Goal: Task Accomplishment & Management: Complete application form

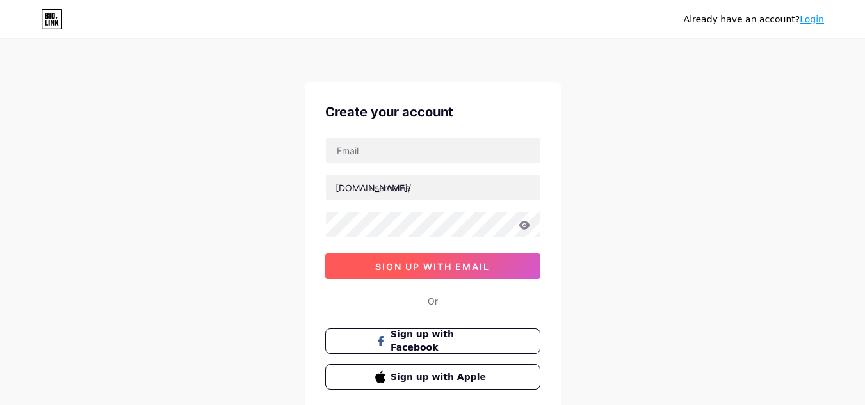
click at [483, 272] on button "sign up with email" at bounding box center [432, 266] width 215 height 26
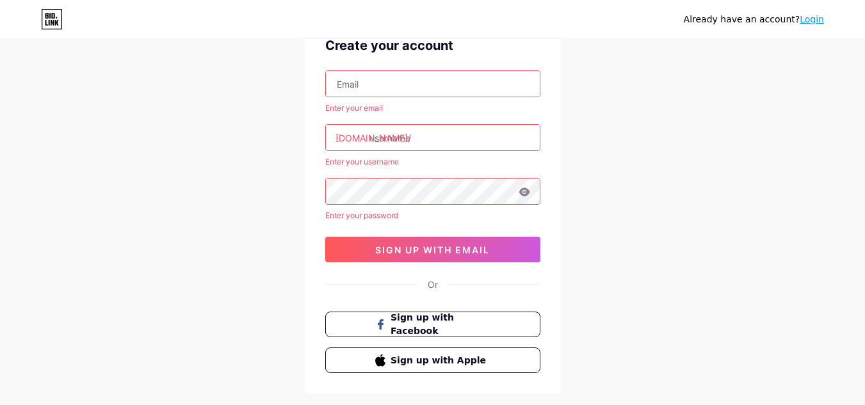
scroll to position [67, 0]
click at [457, 330] on span "Sign up with Facebook" at bounding box center [440, 324] width 100 height 28
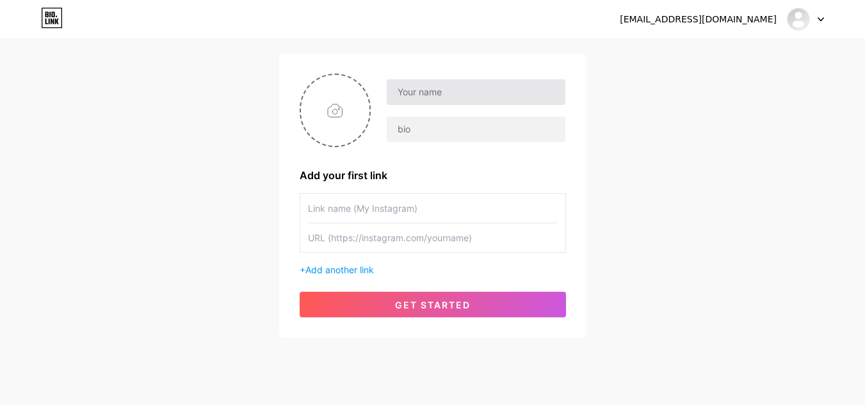
scroll to position [97, 0]
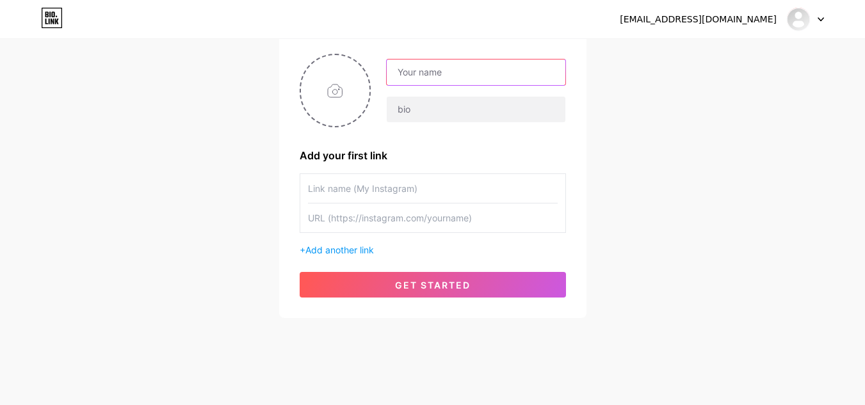
click at [488, 81] on input "text" at bounding box center [476, 73] width 178 height 26
type input "[PERSON_NAME]"
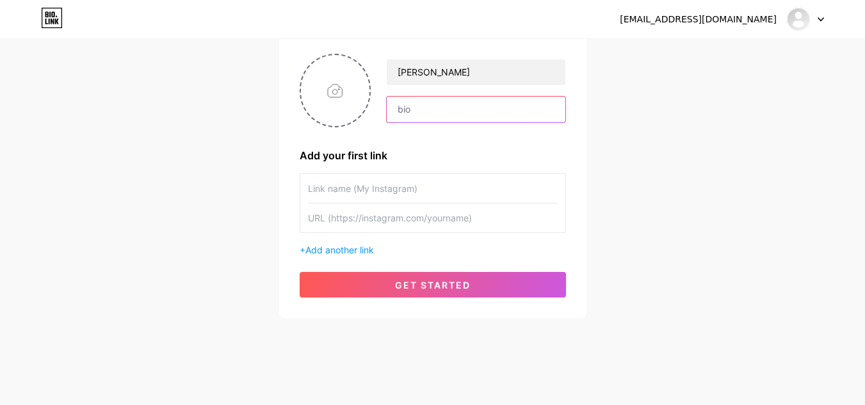
click at [438, 108] on input "text" at bounding box center [476, 110] width 178 height 26
click at [367, 193] on input "text" at bounding box center [433, 188] width 250 height 29
type input "Tiktok"
click at [321, 214] on input "text" at bounding box center [433, 218] width 250 height 29
paste input "https://www.tiktok.com/@missjehanie"
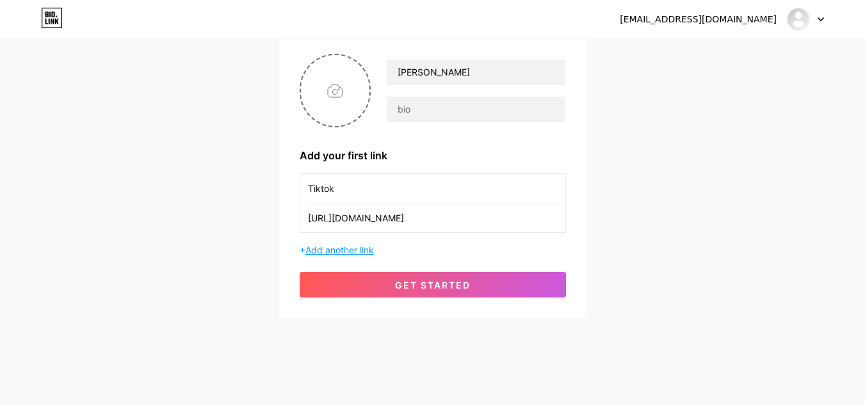
type input "https://www.tiktok.com/@missjehanie"
click at [342, 255] on span "Add another link" at bounding box center [339, 249] width 68 height 11
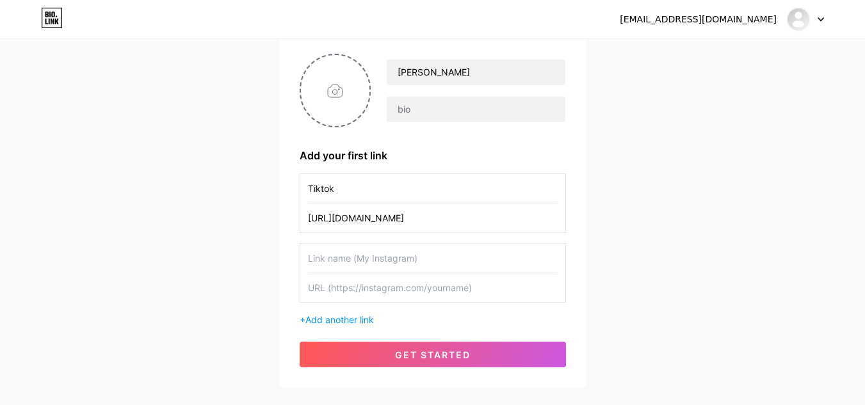
click at [344, 260] on input "text" at bounding box center [433, 258] width 250 height 29
type input "Facebook"
click at [372, 289] on input "text" at bounding box center [433, 287] width 250 height 29
paste input "https://www.facebook.com/missjehanieee/"
type input "https://www.facebook.com/missjehanieee/"
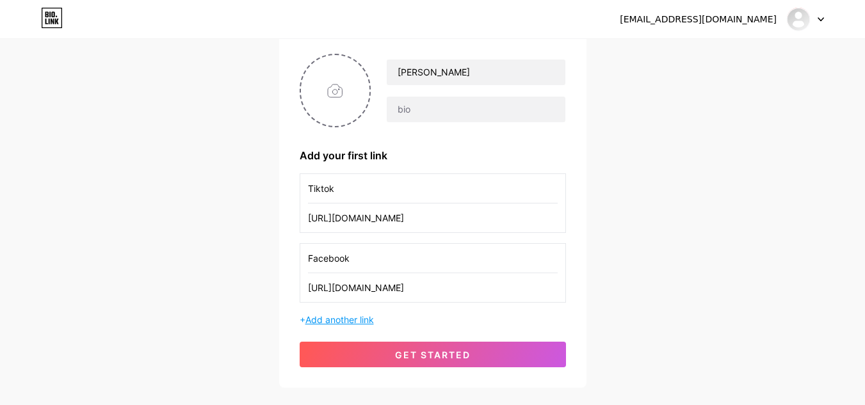
click at [362, 314] on span "Add another link" at bounding box center [339, 319] width 68 height 11
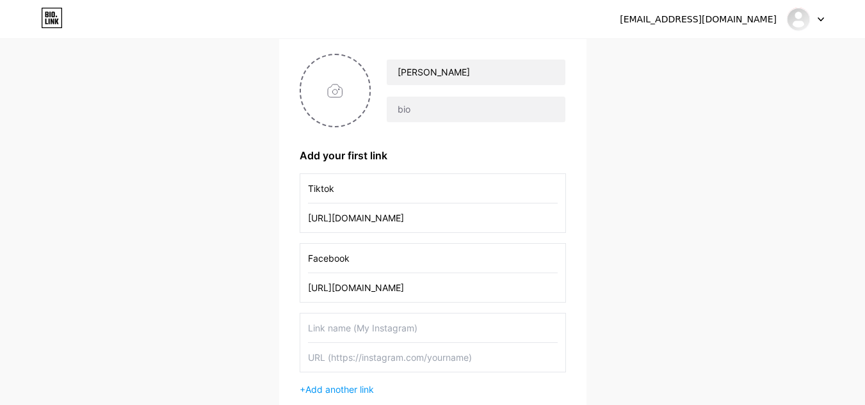
click at [360, 327] on input "text" at bounding box center [433, 328] width 250 height 29
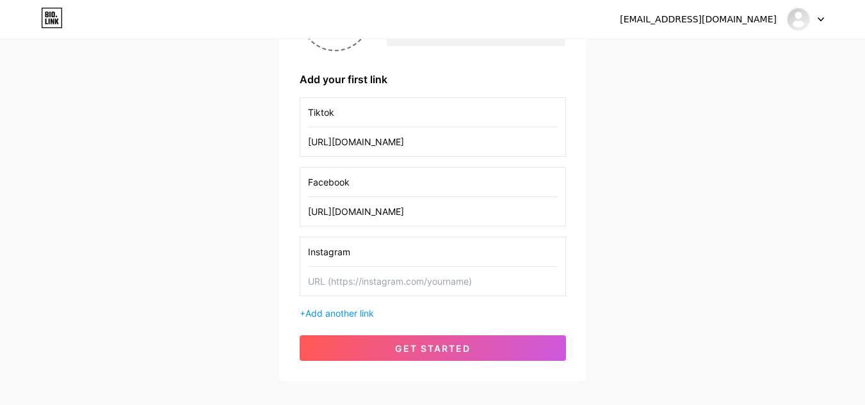
scroll to position [174, 0]
type input "Instagram"
click at [397, 283] on input "text" at bounding box center [433, 280] width 250 height 29
paste input "https://www.instagram.com/missjehanie/?fbclid=IwY2xjawMQQ85leHRuA2FlbQIxMABicml…"
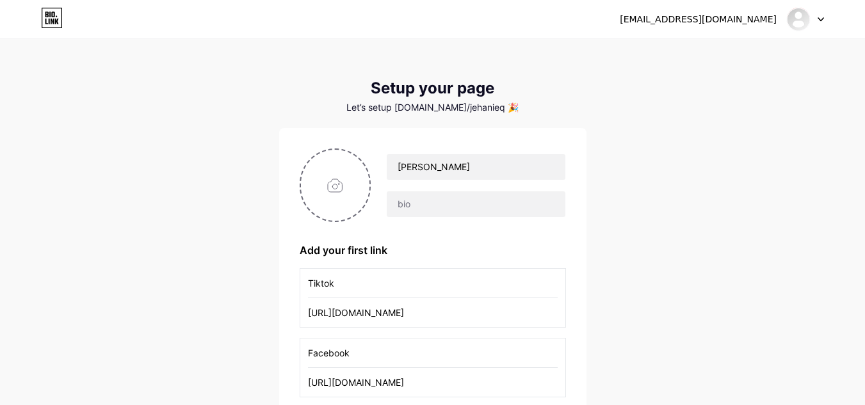
scroll to position [0, 0]
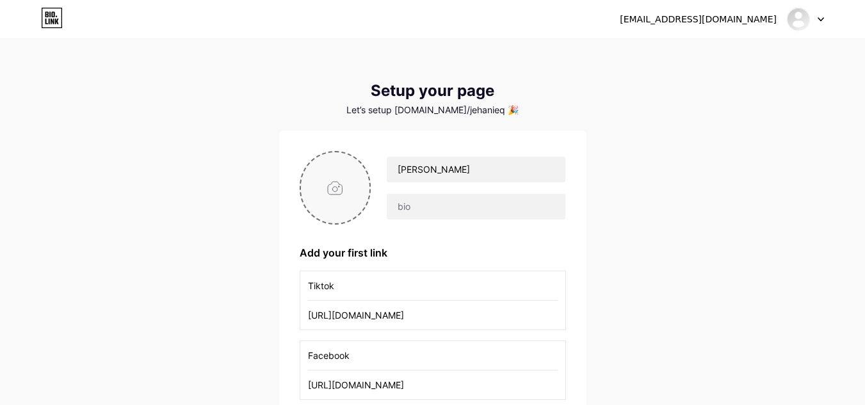
type input "https://www.instagram.com/missjehanie/?fbclid=IwY2xjawMQQ85leHRuA2FlbQIxMABicml…"
click at [344, 189] on input "file" at bounding box center [335, 187] width 69 height 71
type input "C:\fakepath\photo_2025-08-06_00-00-19.jpg"
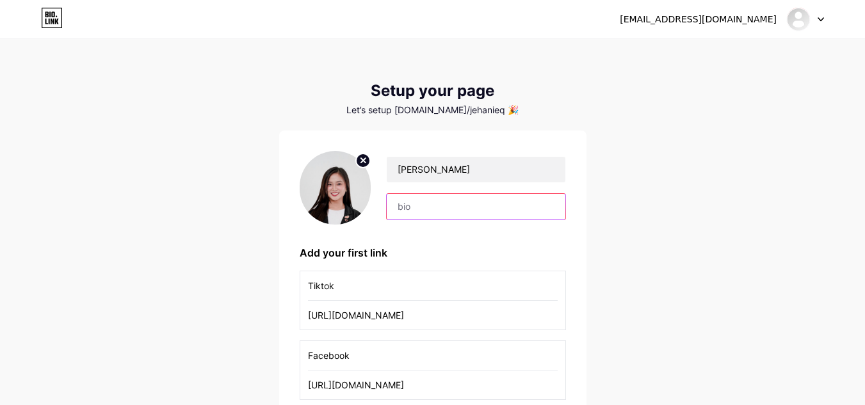
click at [473, 200] on input "text" at bounding box center [476, 207] width 178 height 26
type input "I"
type input "Let's Connect!"
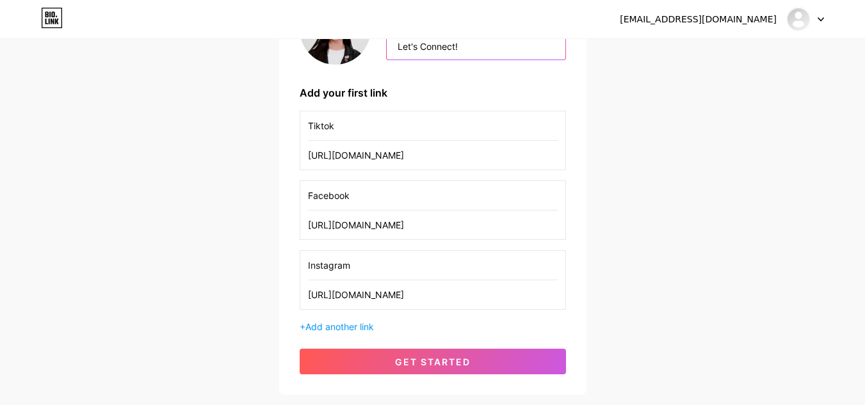
scroll to position [242, 0]
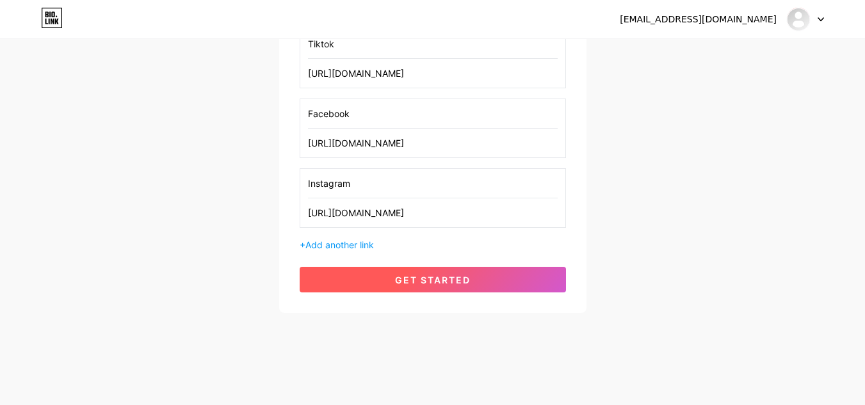
click at [464, 282] on span "get started" at bounding box center [433, 280] width 76 height 11
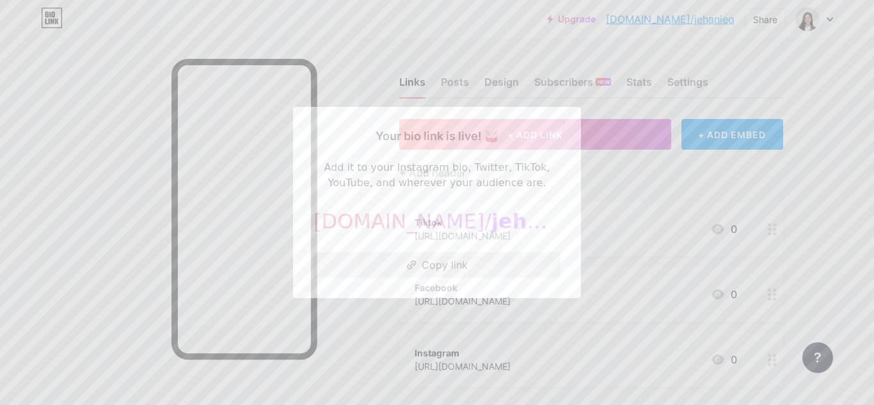
click at [445, 263] on button "Copy link" at bounding box center [437, 265] width 247 height 26
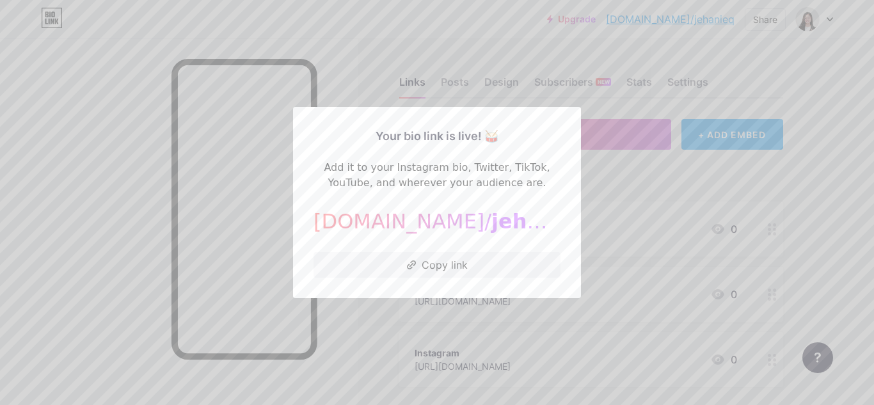
click at [616, 179] on div at bounding box center [437, 202] width 874 height 405
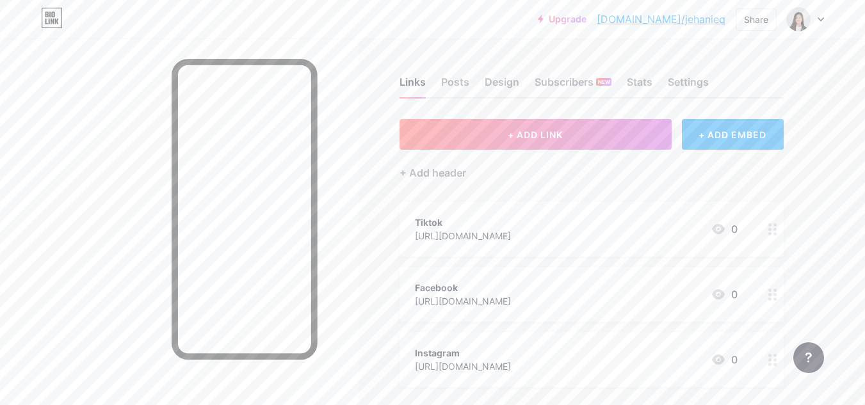
click at [819, 22] on div at bounding box center [805, 19] width 37 height 23
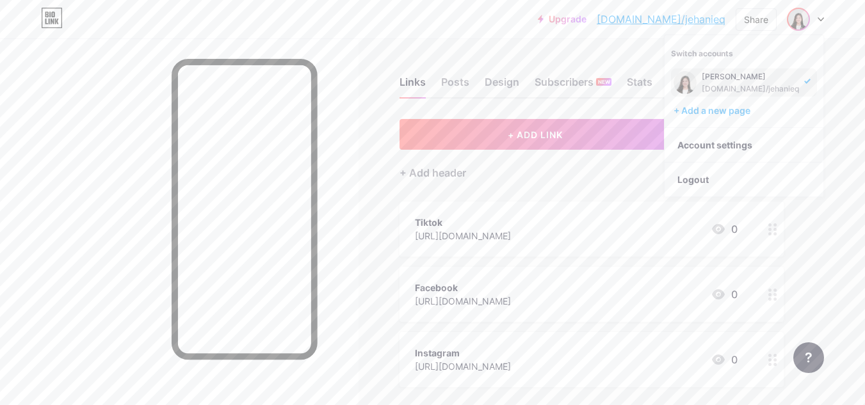
click at [511, 364] on div "https://www.instagram.com/missjehanie/?fbclid=IwY2xjawMQQ85leHRuA2FlbQIxMABicml…" at bounding box center [463, 366] width 96 height 13
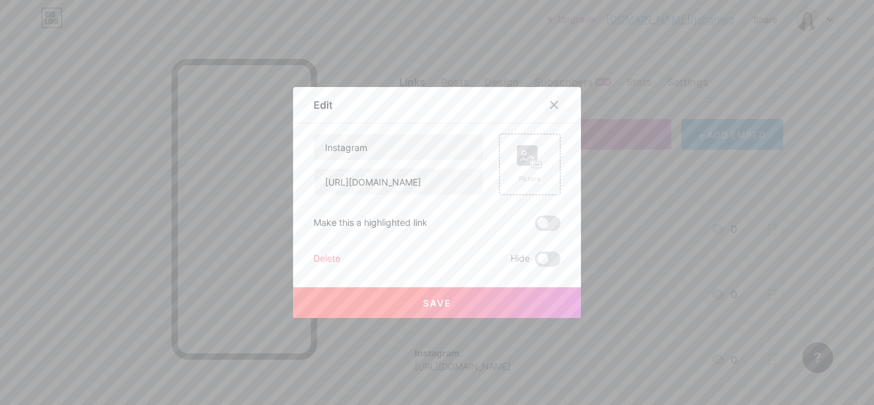
click at [549, 106] on icon at bounding box center [554, 105] width 10 height 10
